Goal: Navigation & Orientation: Find specific page/section

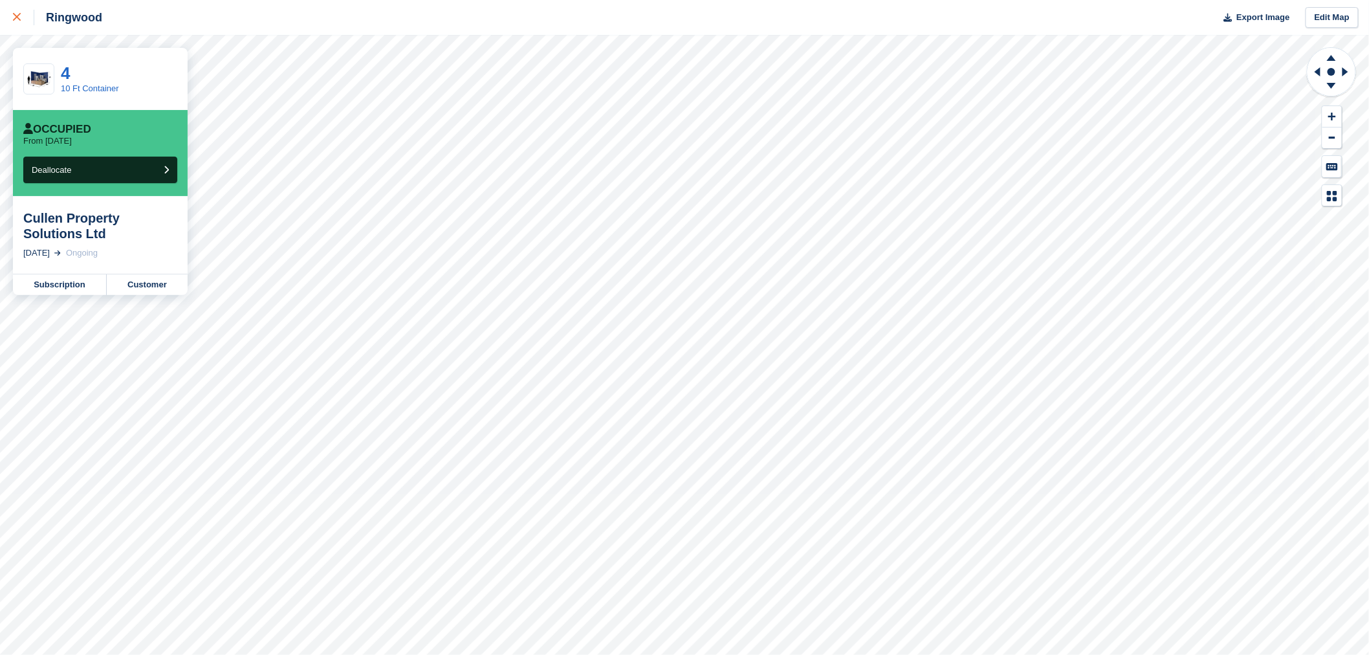
click at [14, 17] on icon at bounding box center [17, 17] width 8 height 8
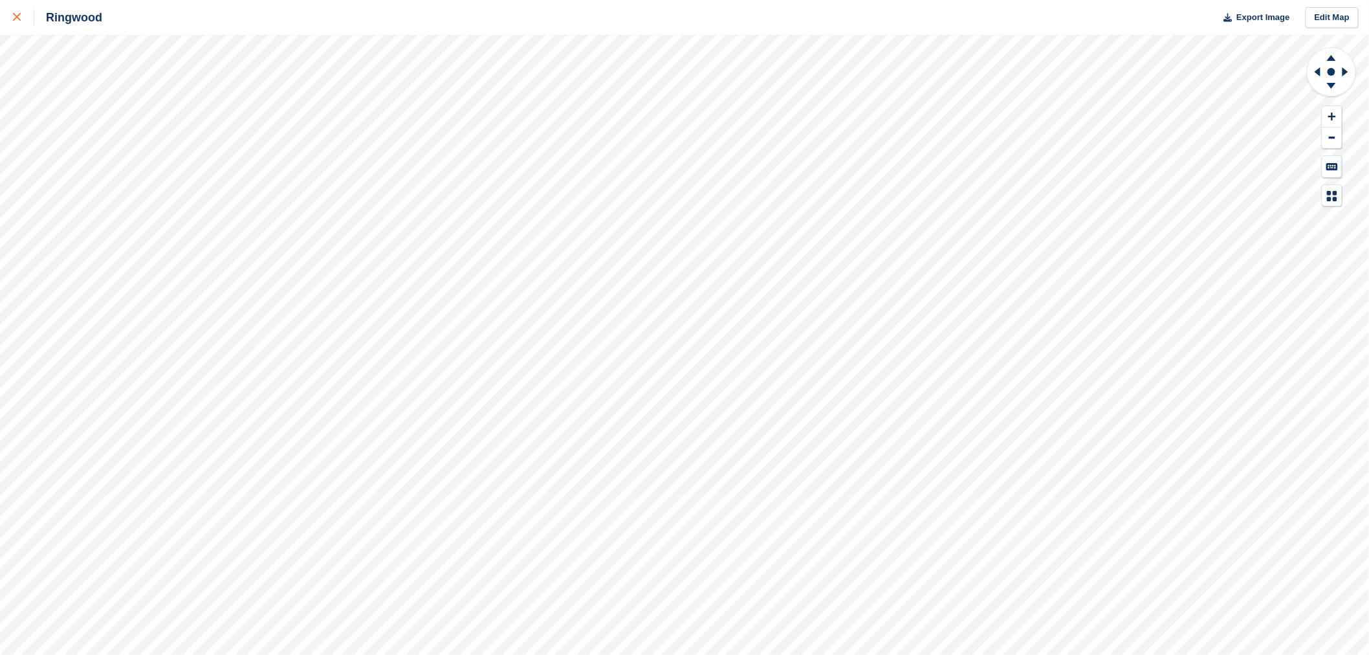
click at [22, 13] on div at bounding box center [23, 18] width 21 height 16
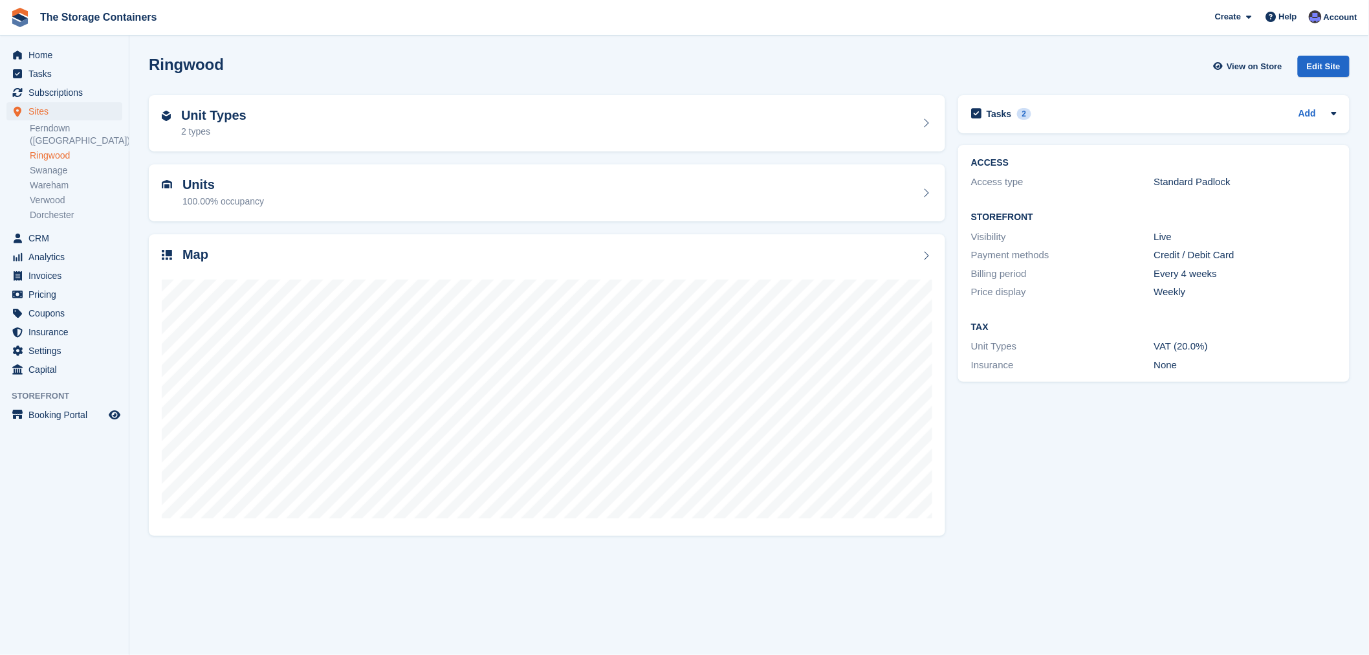
click at [1083, 440] on div "Tasks 2 Add Has Tim completed ID/Contract/paid deposit/first 4 weeks? 12 Aug" at bounding box center [1154, 315] width 404 height 452
